Goal: Transaction & Acquisition: Purchase product/service

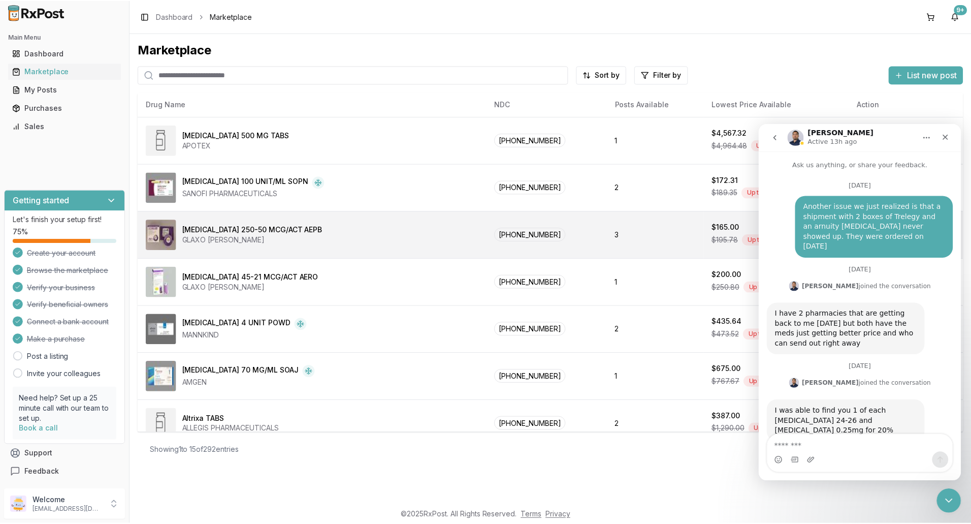
scroll to position [2, 0]
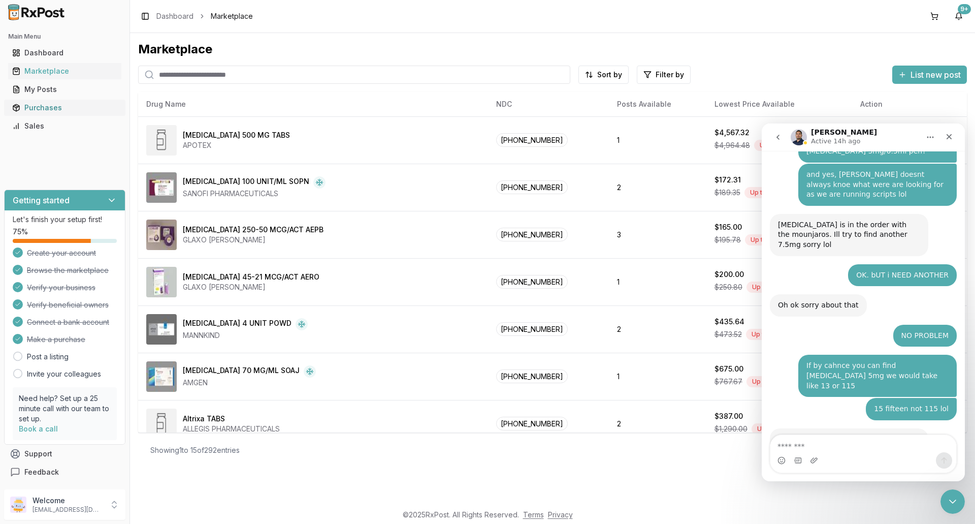
click at [47, 111] on div "Purchases" at bounding box center [64, 108] width 105 height 10
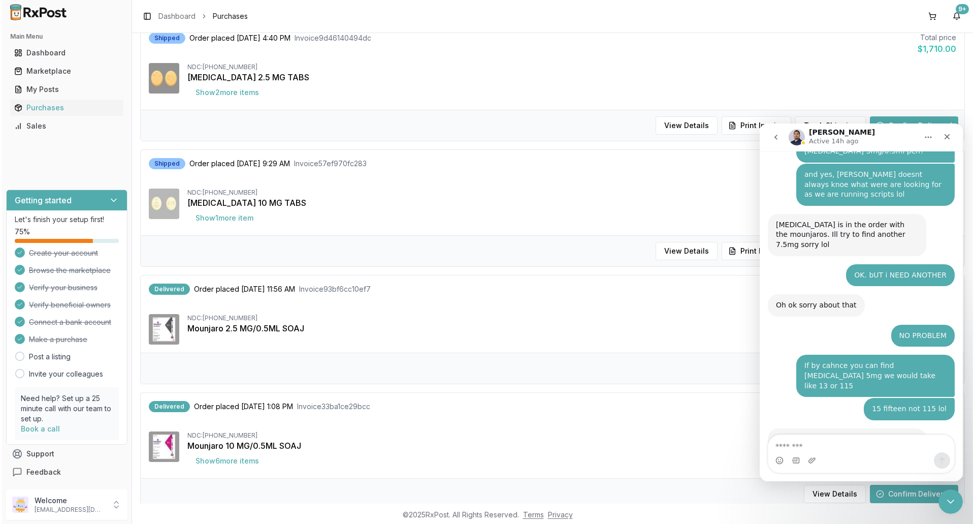
scroll to position [457, 0]
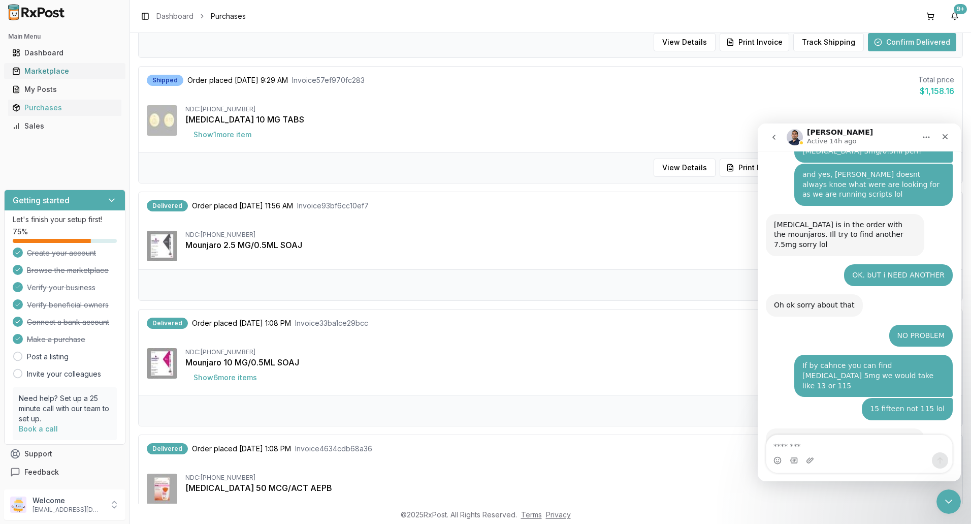
click at [60, 72] on div "Marketplace" at bounding box center [64, 71] width 105 height 10
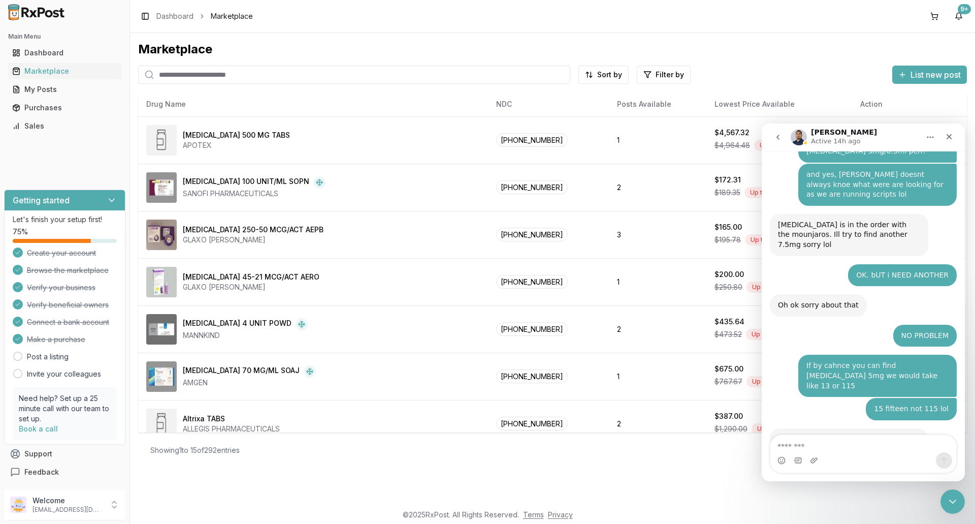
click at [228, 75] on input "search" at bounding box center [354, 75] width 432 height 18
type input "*********"
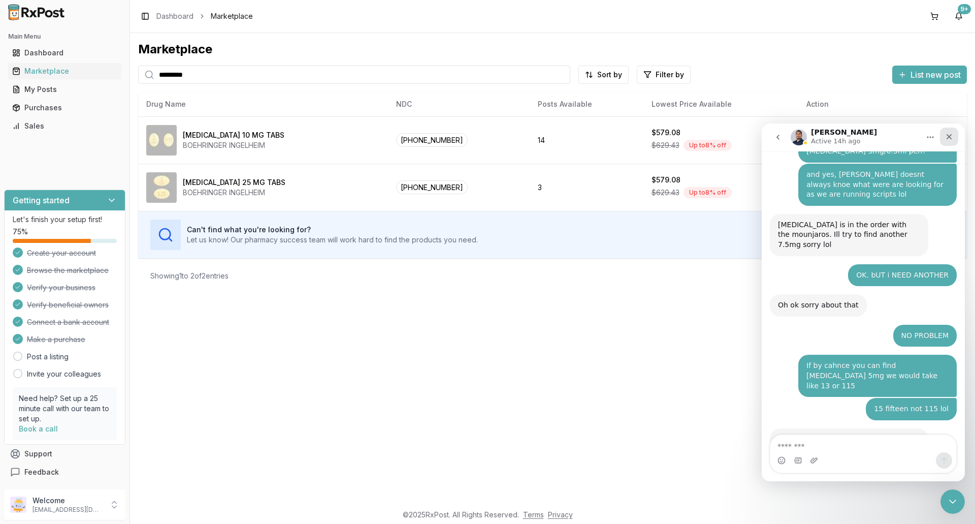
click at [949, 138] on icon "Close" at bounding box center [949, 137] width 8 height 8
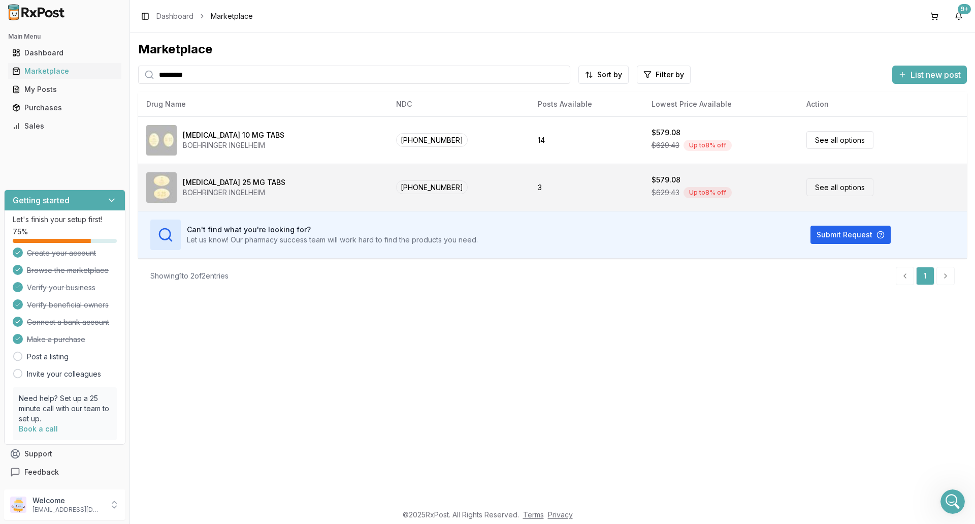
click at [838, 194] on link "See all options" at bounding box center [840, 187] width 67 height 18
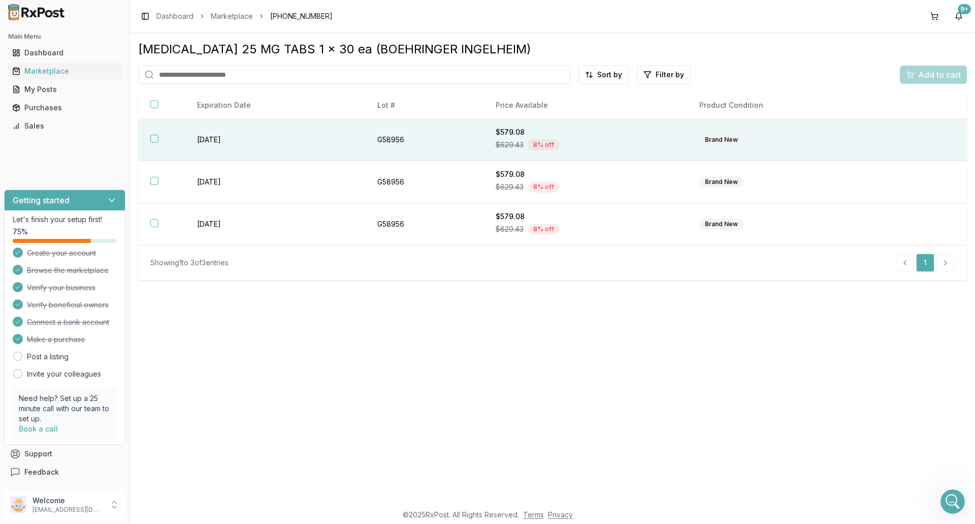
drag, startPoint x: 157, startPoint y: 136, endPoint x: 150, endPoint y: 151, distance: 16.6
click at [157, 143] on th at bounding box center [161, 140] width 47 height 42
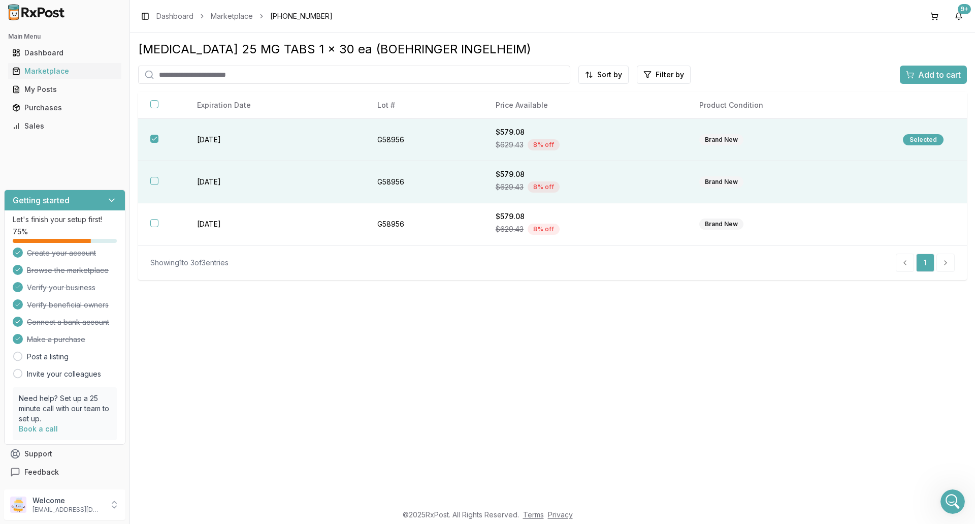
click at [156, 181] on button "button" at bounding box center [154, 181] width 8 height 8
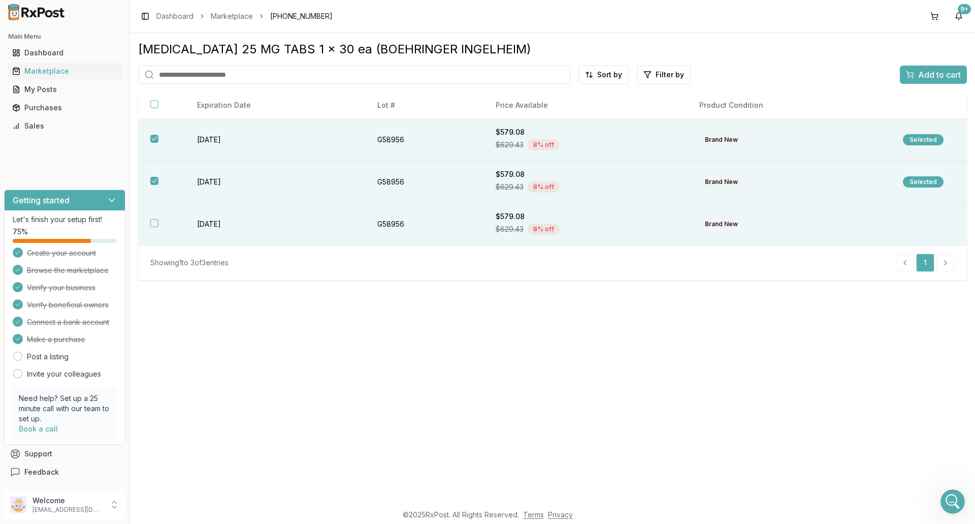
click at [155, 225] on button "button" at bounding box center [154, 223] width 8 height 8
click at [923, 76] on span "Add to cart" at bounding box center [939, 75] width 43 height 12
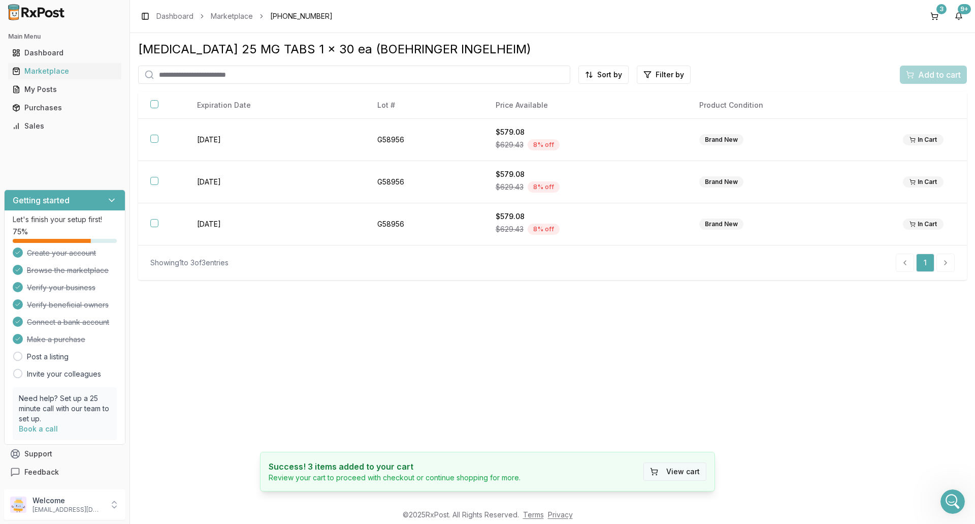
click at [680, 476] on button "View cart" at bounding box center [675, 471] width 63 height 18
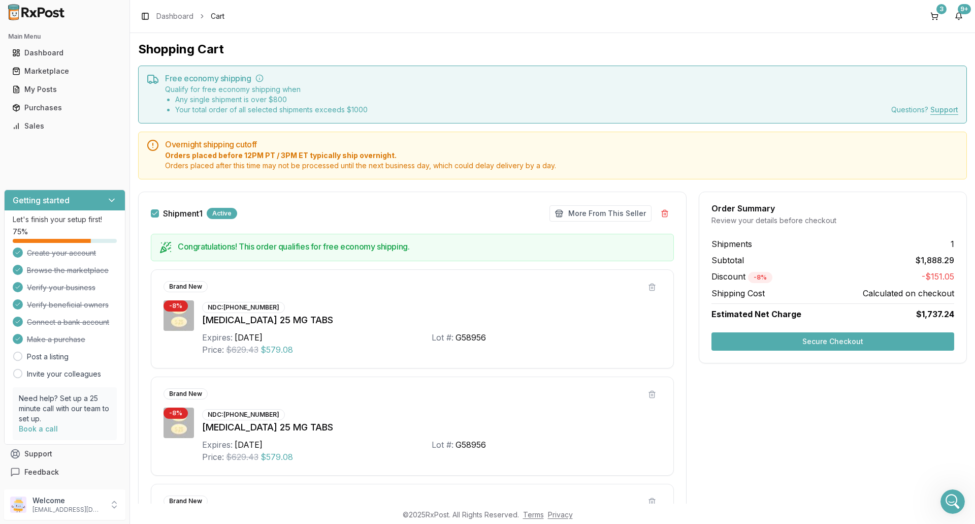
click at [856, 340] on button "Secure Checkout" at bounding box center [833, 341] width 243 height 18
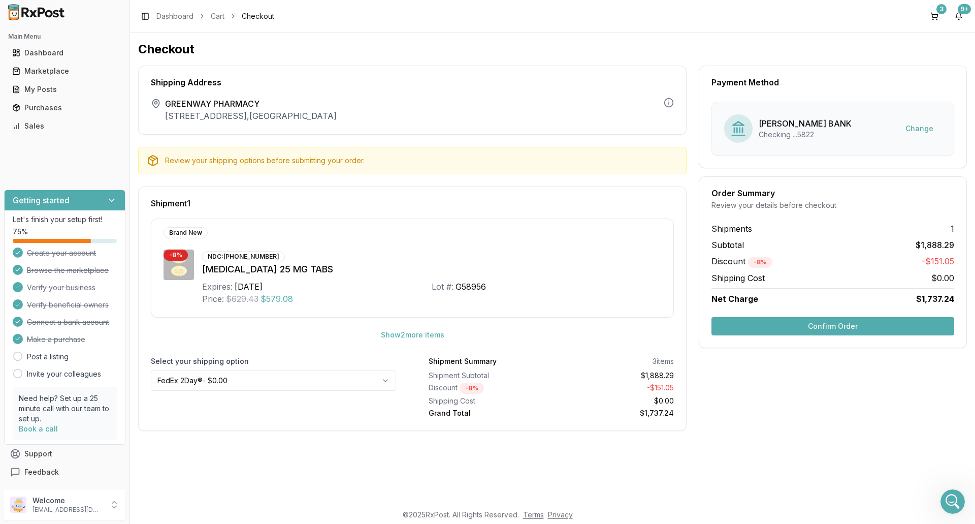
click at [848, 323] on button "Confirm Order" at bounding box center [833, 326] width 243 height 18
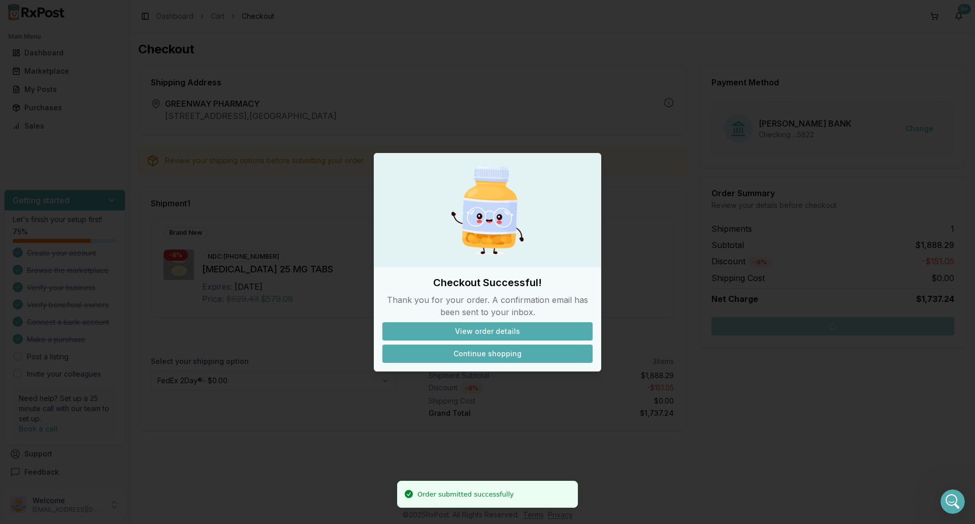
click at [497, 354] on button "Continue shopping" at bounding box center [487, 353] width 210 height 18
